Goal: Task Accomplishment & Management: Complete application form

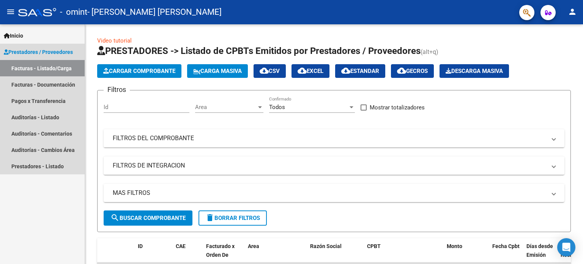
click at [44, 54] on span "Prestadores / Proveedores" at bounding box center [38, 52] width 69 height 8
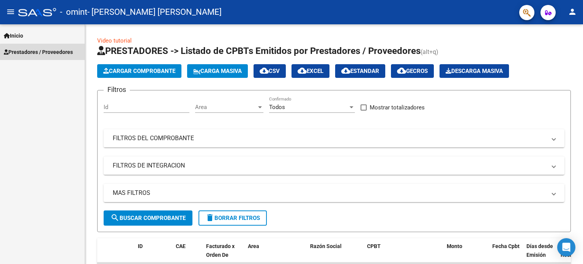
click at [44, 54] on span "Prestadores / Proveedores" at bounding box center [38, 52] width 69 height 8
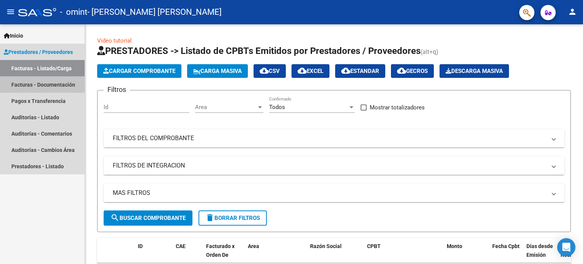
click at [51, 91] on link "Facturas - Documentación" at bounding box center [42, 84] width 85 height 16
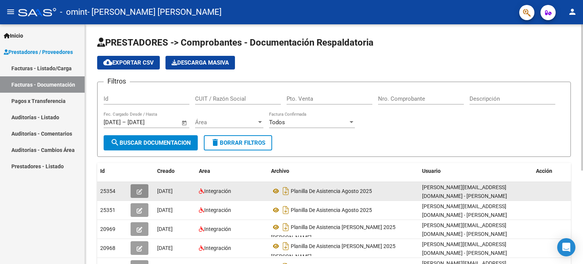
click at [142, 188] on span "button" at bounding box center [140, 191] width 6 height 7
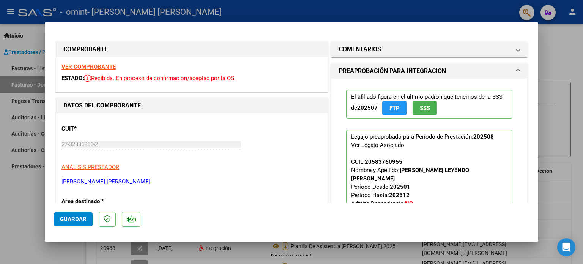
click at [572, 68] on div at bounding box center [291, 132] width 583 height 264
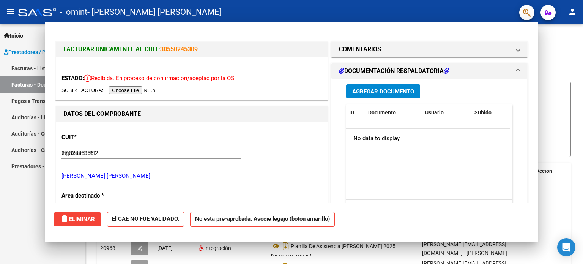
type input "$ 0,00"
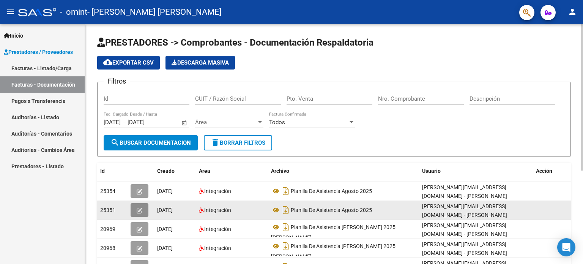
click at [144, 211] on button "button" at bounding box center [140, 210] width 18 height 14
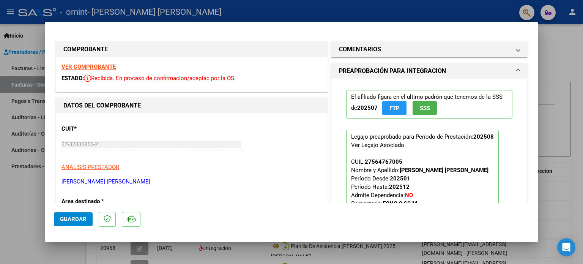
click at [560, 51] on div at bounding box center [291, 132] width 583 height 264
type input "$ 0,00"
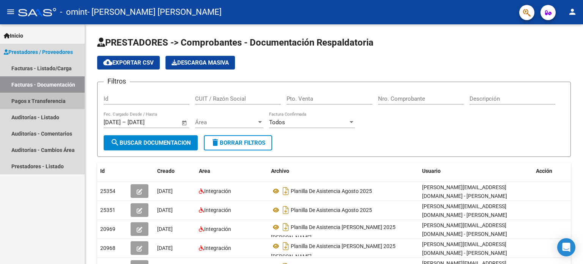
click at [51, 101] on link "Pagos x Transferencia" at bounding box center [42, 101] width 85 height 16
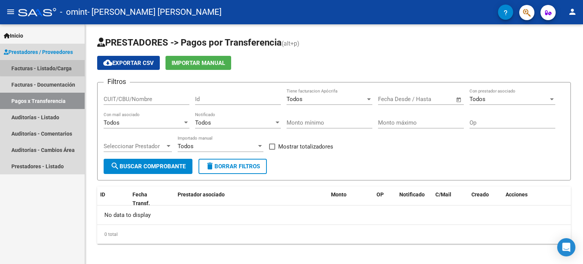
click at [55, 66] on link "Facturas - Listado/Carga" at bounding box center [42, 68] width 85 height 16
